Goal: Information Seeking & Learning: Learn about a topic

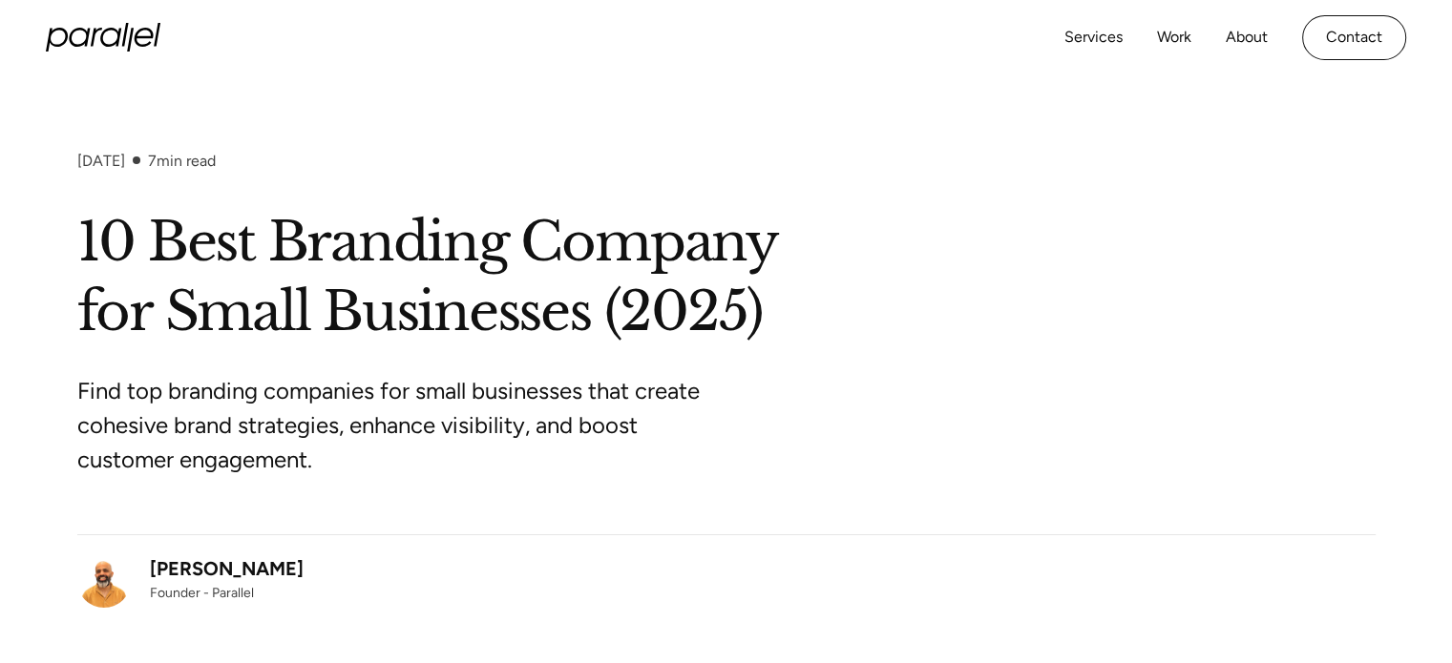
scroll to position [9233, 0]
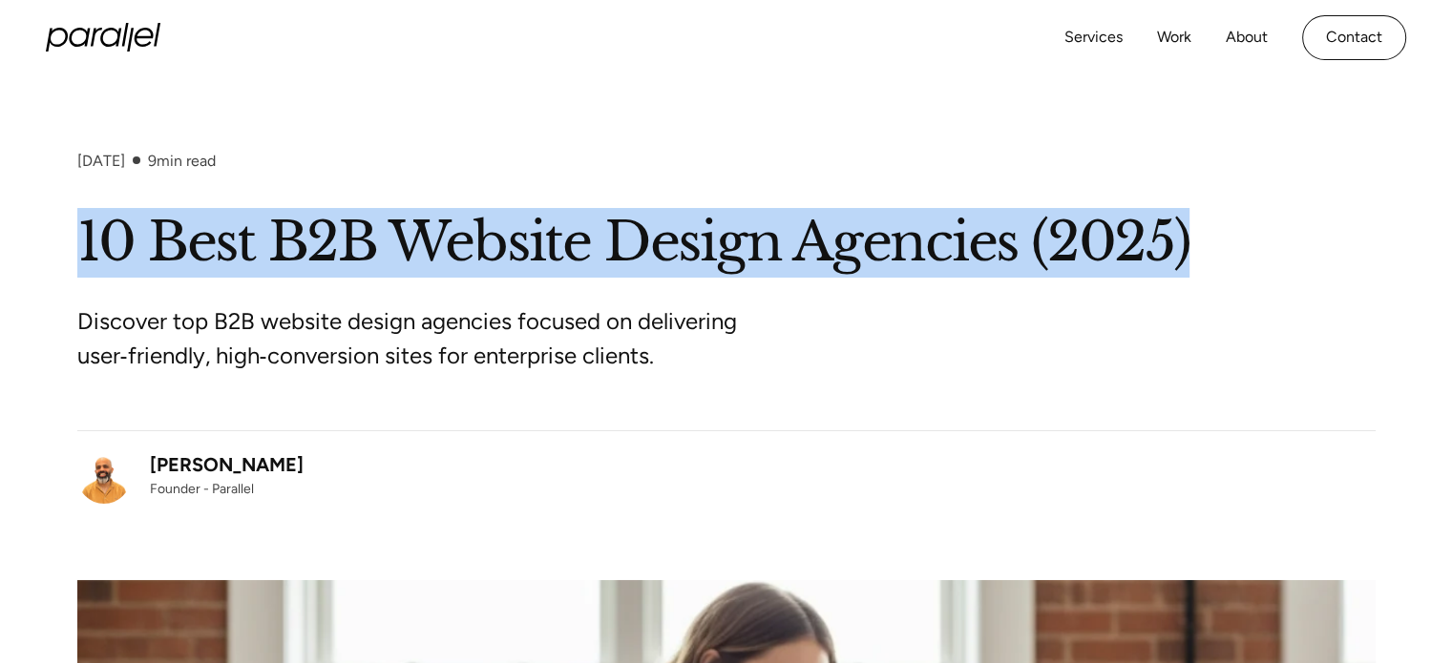
drag, startPoint x: 1196, startPoint y: 249, endPoint x: 74, endPoint y: 236, distance: 1122.7
copy h1 "10 Best B2B Website Design Agencies (2025)"
